Goal: Use online tool/utility: Utilize a website feature to perform a specific function

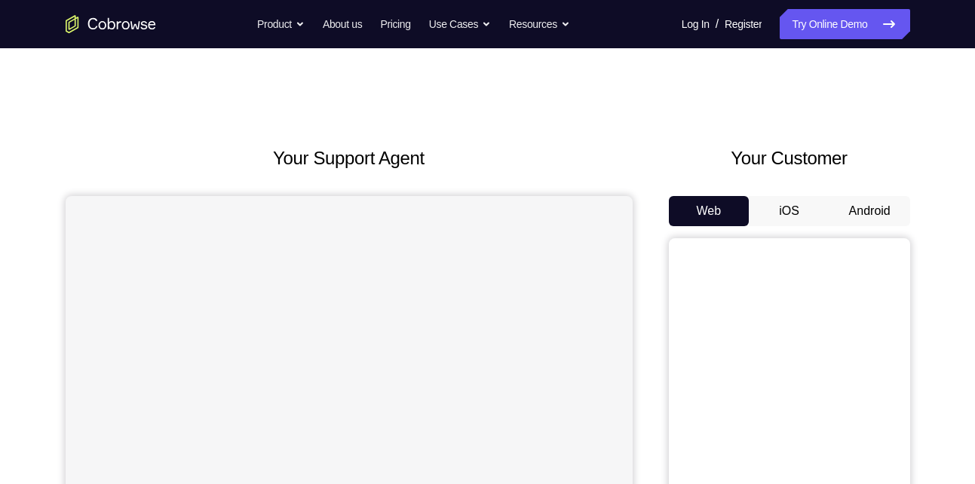
click at [878, 213] on button "Android" at bounding box center [869, 211] width 81 height 30
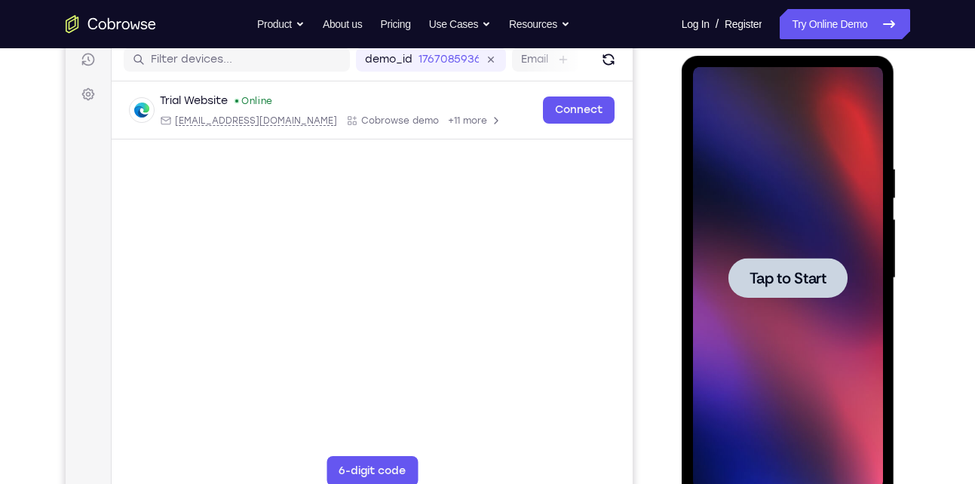
click at [777, 286] on span "Tap to Start" at bounding box center [788, 278] width 77 height 15
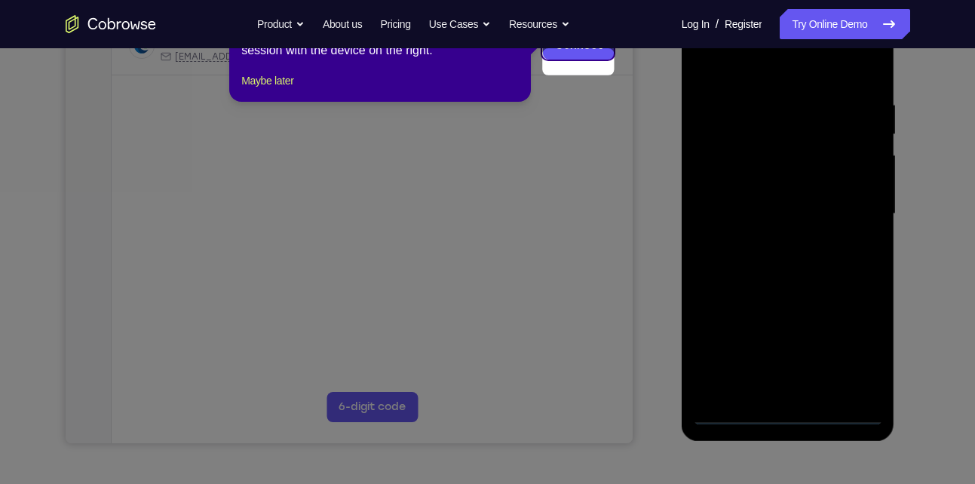
scroll to position [260, 0]
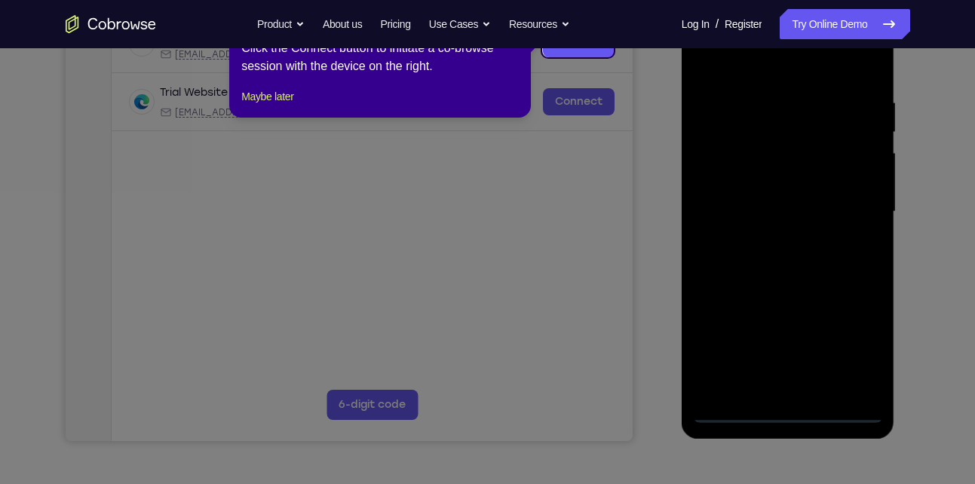
click at [791, 409] on icon at bounding box center [493, 242] width 986 height 484
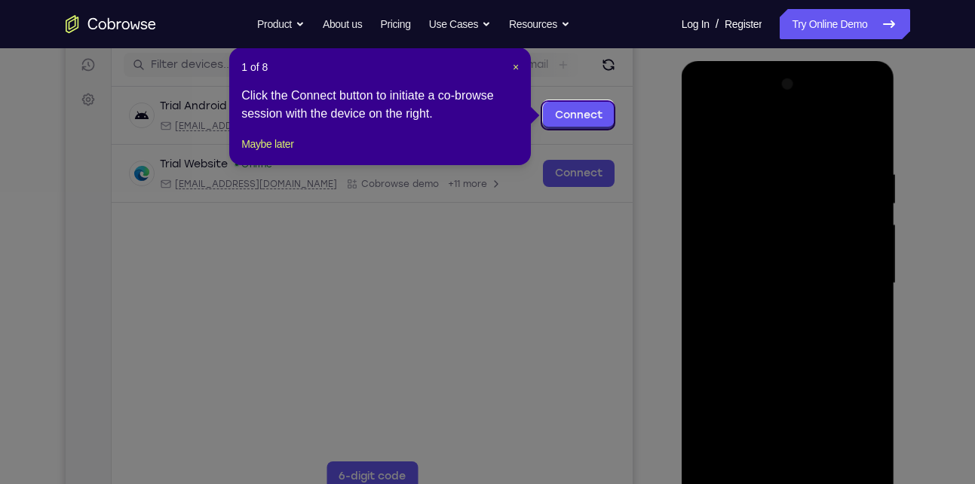
scroll to position [185, 0]
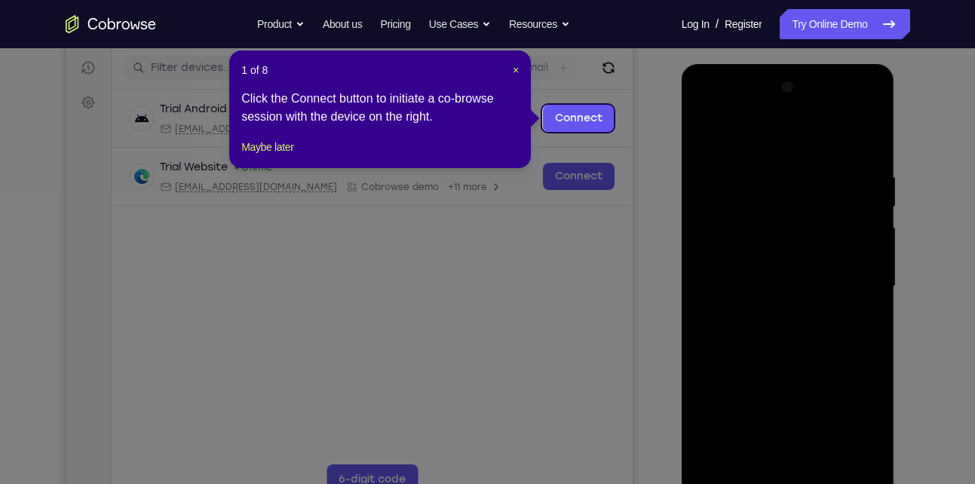
click at [924, 227] on icon at bounding box center [493, 242] width 986 height 484
click at [514, 68] on span "×" at bounding box center [516, 70] width 6 height 12
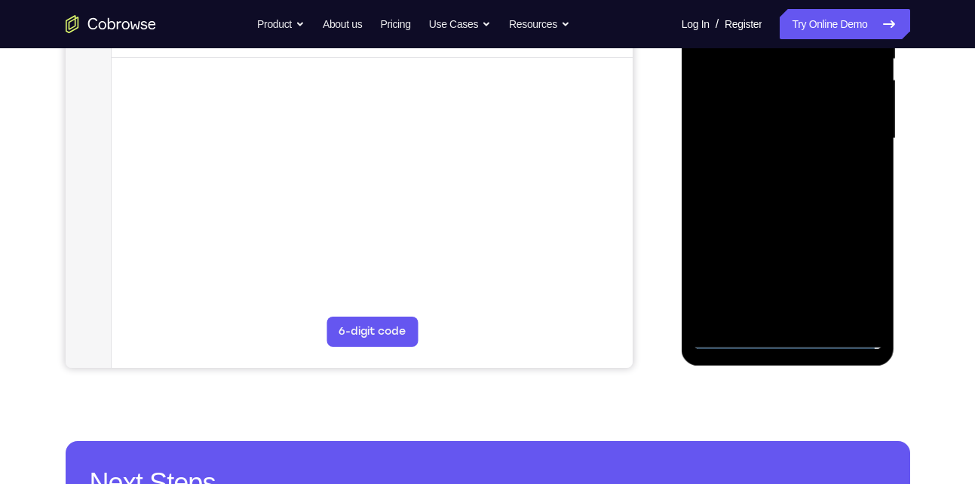
scroll to position [336, 0]
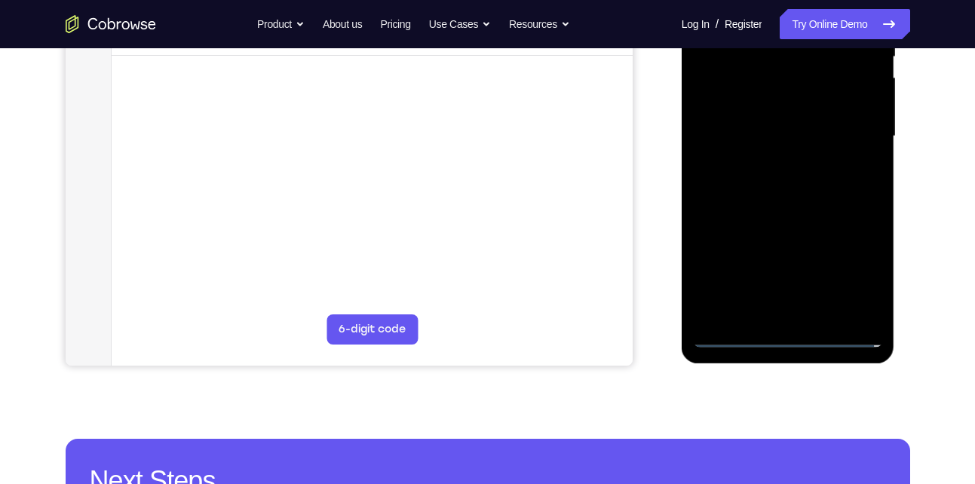
click at [783, 334] on div at bounding box center [788, 136] width 190 height 422
click at [856, 274] on div at bounding box center [788, 136] width 190 height 422
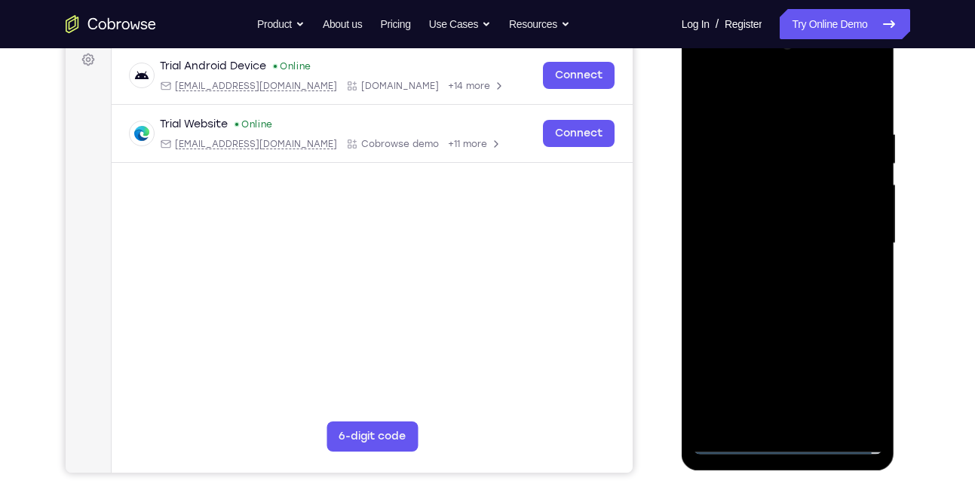
scroll to position [181, 0]
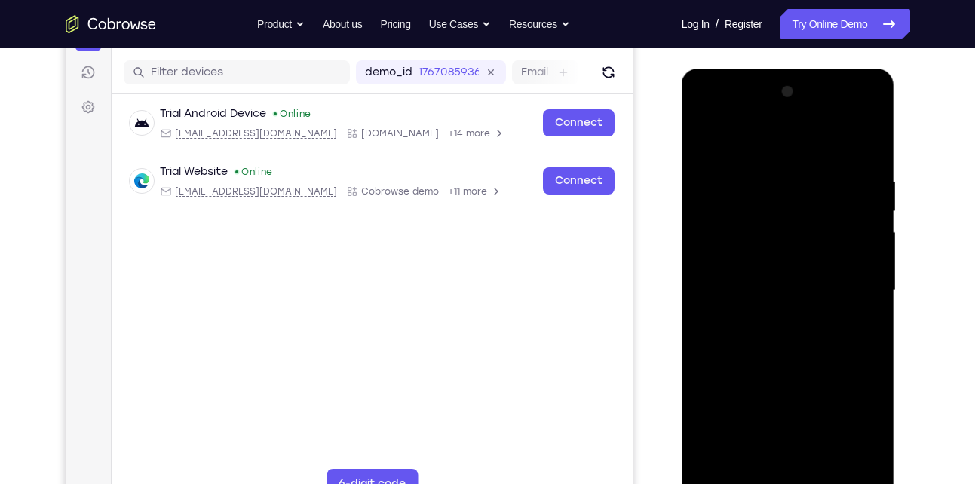
click at [731, 138] on div at bounding box center [788, 291] width 190 height 422
click at [843, 285] on div at bounding box center [788, 291] width 190 height 422
click at [769, 320] on div at bounding box center [788, 291] width 190 height 422
click at [766, 280] on div at bounding box center [788, 291] width 190 height 422
click at [748, 257] on div at bounding box center [788, 291] width 190 height 422
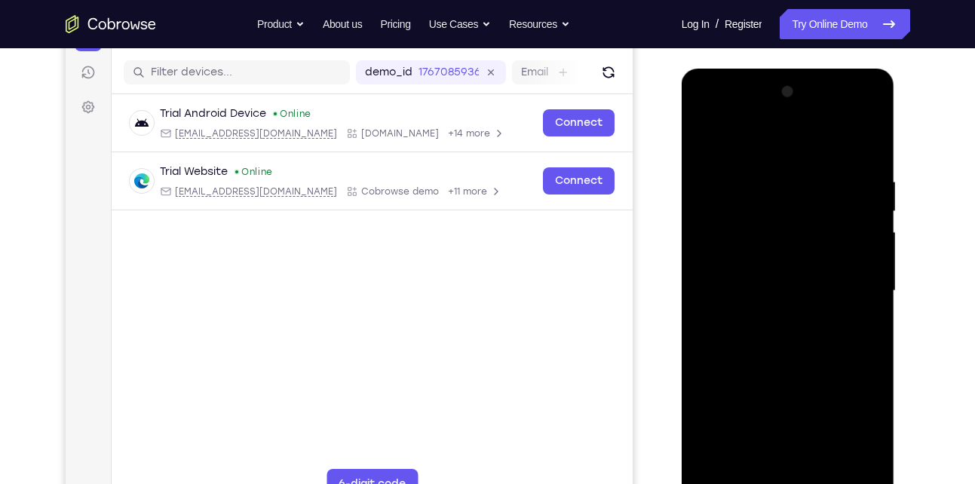
click at [736, 295] on div at bounding box center [788, 291] width 190 height 422
click at [795, 358] on div at bounding box center [788, 291] width 190 height 422
click at [763, 177] on div at bounding box center [788, 291] width 190 height 422
click at [841, 195] on div at bounding box center [788, 291] width 190 height 422
click at [851, 135] on div at bounding box center [788, 291] width 190 height 422
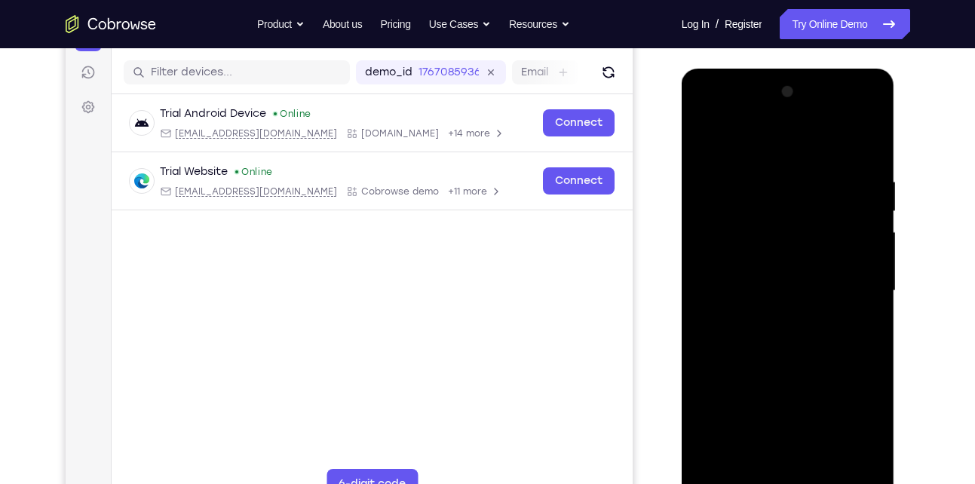
click at [855, 243] on div at bounding box center [788, 291] width 190 height 422
click at [866, 254] on div at bounding box center [788, 291] width 190 height 422
click at [872, 256] on div at bounding box center [788, 291] width 190 height 422
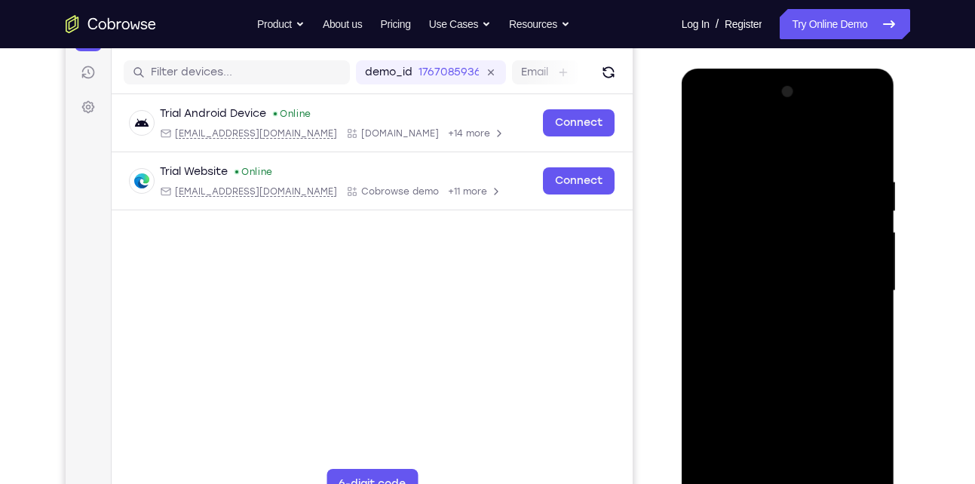
click at [867, 146] on div at bounding box center [788, 291] width 190 height 422
click at [765, 172] on div at bounding box center [788, 291] width 190 height 422
click at [866, 276] on div at bounding box center [788, 291] width 190 height 422
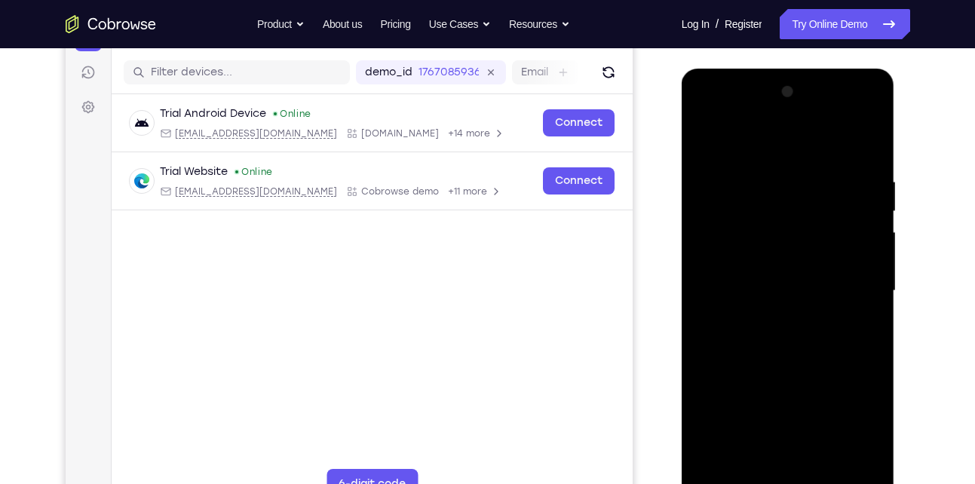
click at [866, 276] on div at bounding box center [788, 291] width 190 height 422
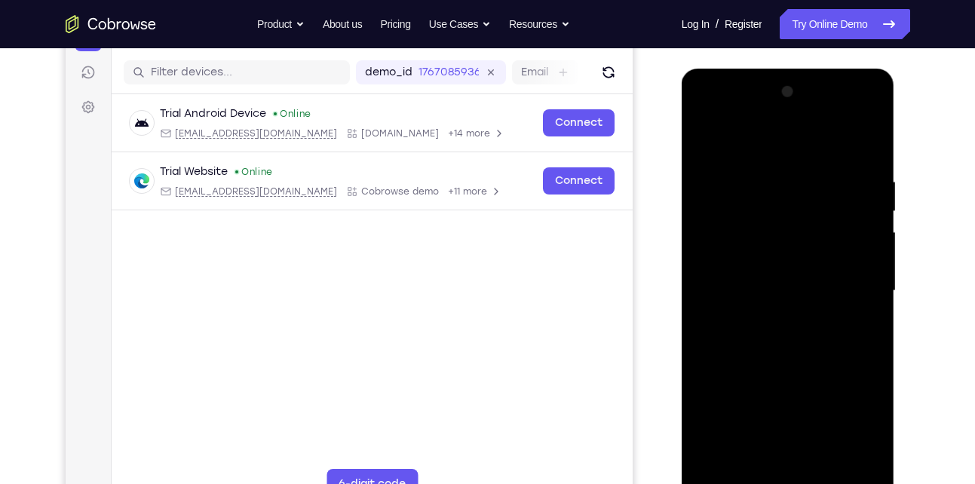
click at [861, 140] on div at bounding box center [788, 291] width 190 height 422
click at [822, 469] on div at bounding box center [788, 291] width 190 height 422
click at [765, 366] on div at bounding box center [788, 291] width 190 height 422
click at [774, 285] on div at bounding box center [788, 291] width 190 height 422
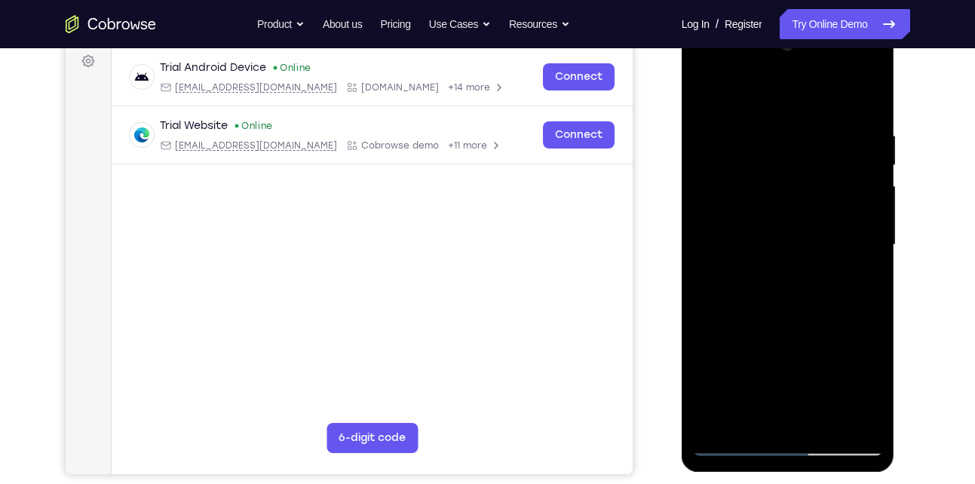
scroll to position [230, 0]
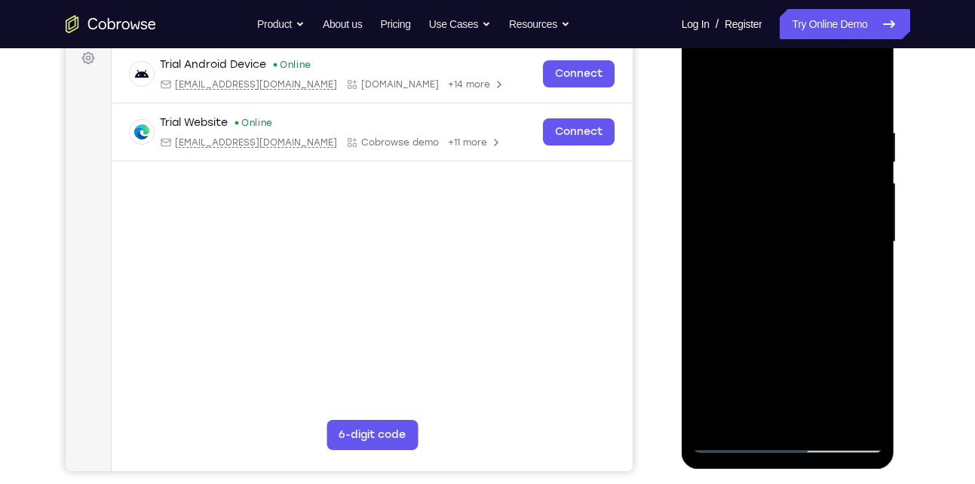
click at [754, 409] on div at bounding box center [788, 242] width 190 height 422
click at [860, 276] on div at bounding box center [788, 242] width 190 height 422
click at [705, 91] on div at bounding box center [788, 242] width 190 height 422
drag, startPoint x: 760, startPoint y: 308, endPoint x: 780, endPoint y: 189, distance: 120.0
click at [780, 189] on div at bounding box center [788, 242] width 190 height 422
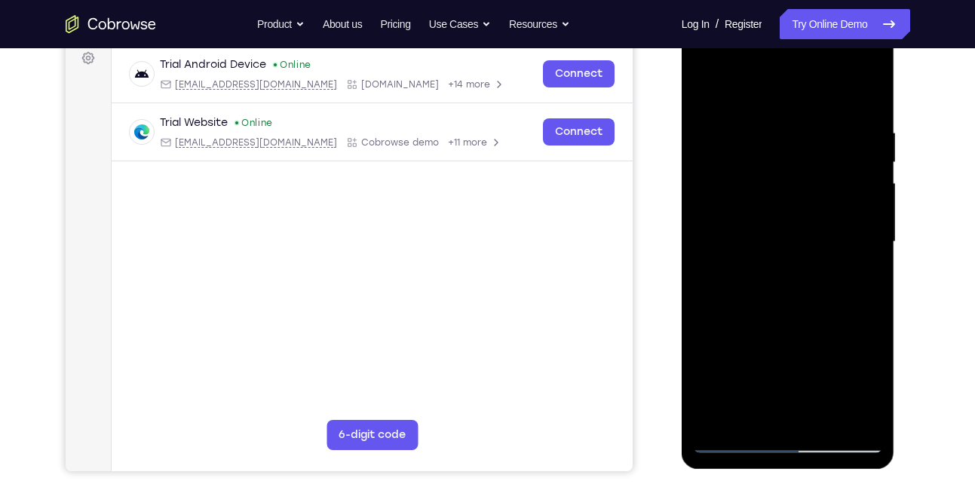
drag, startPoint x: 762, startPoint y: 291, endPoint x: 728, endPoint y: 466, distance: 178.3
click at [728, 466] on div at bounding box center [788, 244] width 213 height 449
drag, startPoint x: 743, startPoint y: 379, endPoint x: 769, endPoint y: 248, distance: 133.8
click at [769, 248] on div at bounding box center [788, 242] width 190 height 422
click at [753, 379] on div at bounding box center [788, 242] width 190 height 422
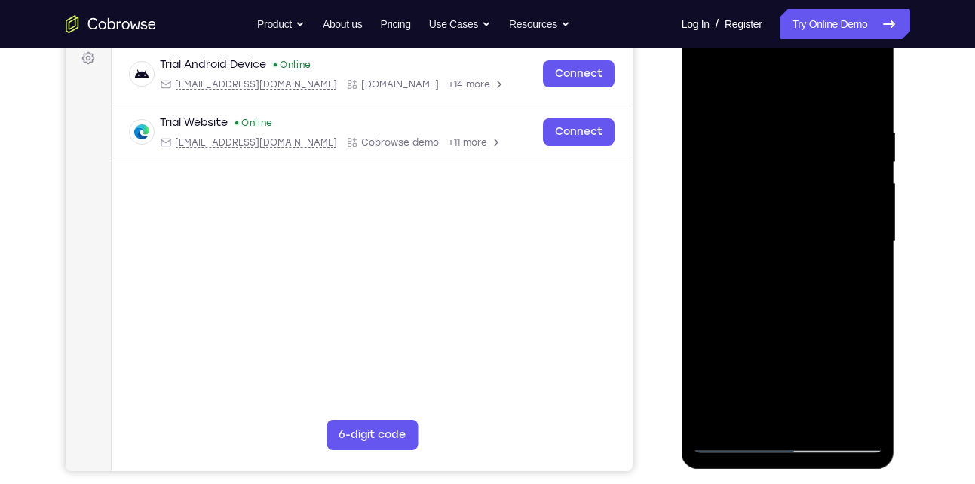
click at [750, 412] on div at bounding box center [788, 242] width 190 height 422
click at [707, 90] on div at bounding box center [788, 242] width 190 height 422
drag, startPoint x: 840, startPoint y: 121, endPoint x: 772, endPoint y: 116, distance: 68.1
click at [772, 116] on div at bounding box center [788, 242] width 190 height 422
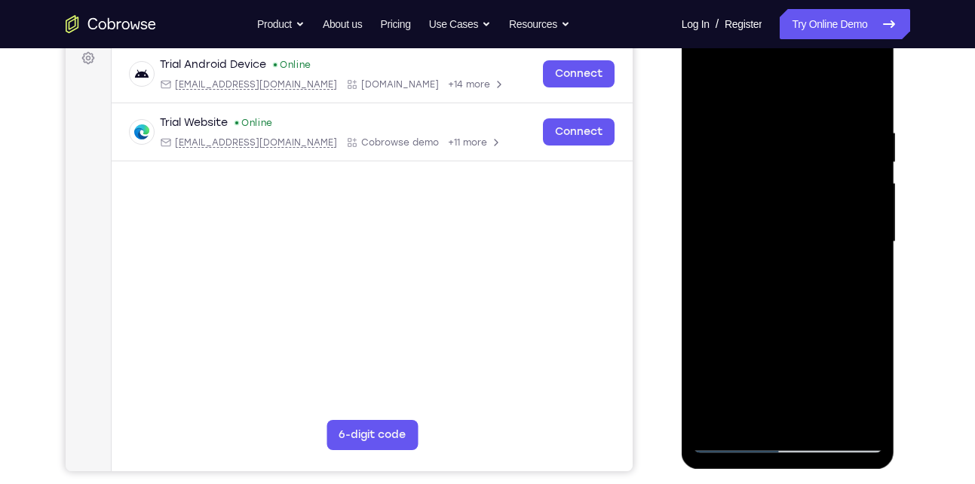
click at [795, 124] on div at bounding box center [788, 242] width 190 height 422
click at [874, 253] on div at bounding box center [788, 242] width 190 height 422
click at [865, 253] on div at bounding box center [788, 242] width 190 height 422
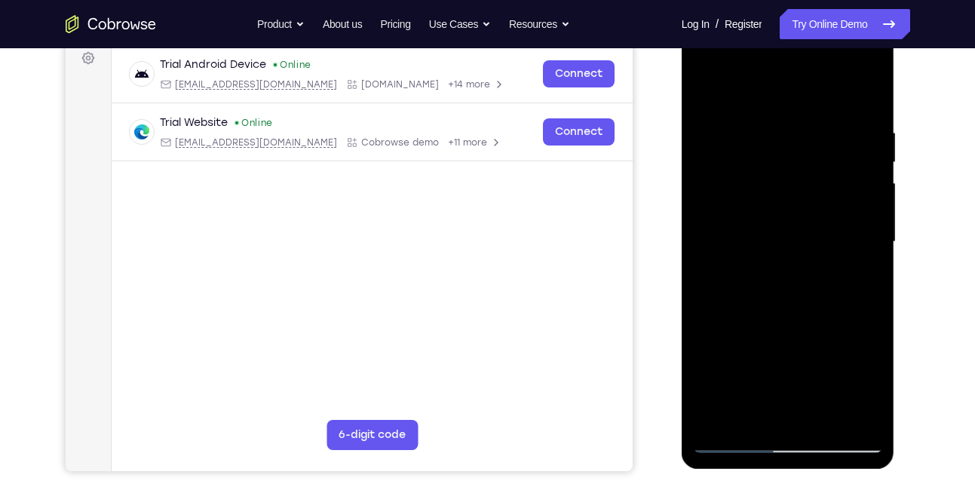
click at [865, 95] on div at bounding box center [788, 242] width 190 height 422
click at [781, 125] on div at bounding box center [788, 242] width 190 height 422
click at [866, 95] on div at bounding box center [788, 242] width 190 height 422
drag, startPoint x: 855, startPoint y: 124, endPoint x: 780, endPoint y: 124, distance: 74.7
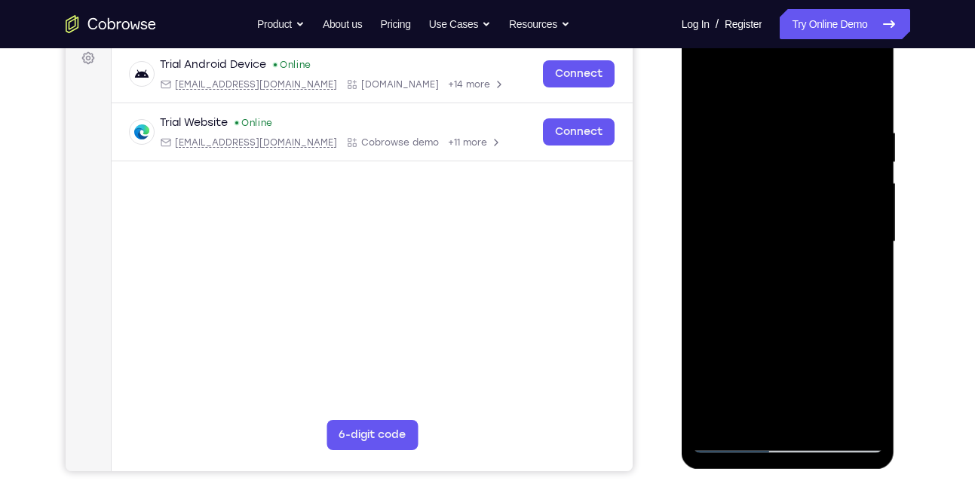
click at [780, 124] on div at bounding box center [788, 242] width 190 height 422
click at [814, 123] on div at bounding box center [788, 242] width 190 height 422
click at [853, 245] on div at bounding box center [788, 242] width 190 height 422
click at [864, 98] on div at bounding box center [788, 242] width 190 height 422
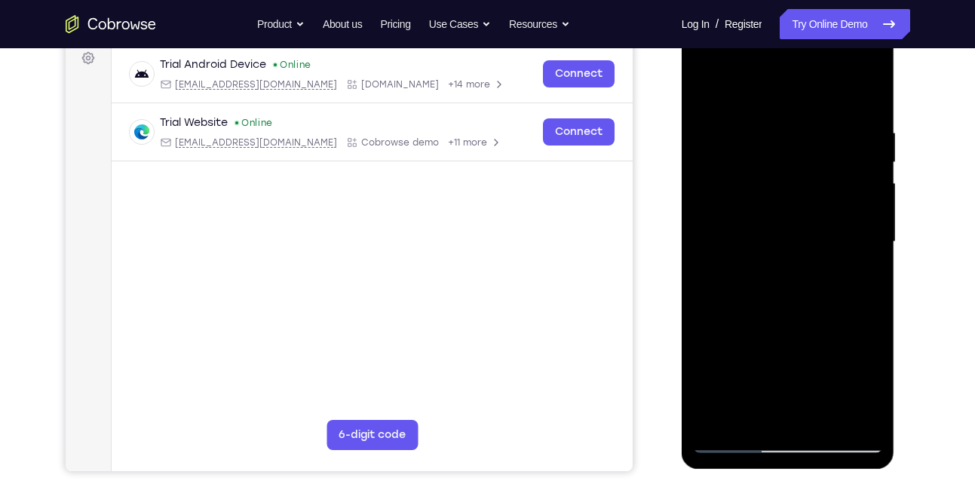
drag, startPoint x: 846, startPoint y: 133, endPoint x: 747, endPoint y: 146, distance: 99.5
click at [747, 146] on div at bounding box center [788, 242] width 190 height 422
click at [852, 127] on div at bounding box center [788, 242] width 190 height 422
click at [860, 224] on div at bounding box center [788, 242] width 190 height 422
click at [863, 97] on div at bounding box center [788, 242] width 190 height 422
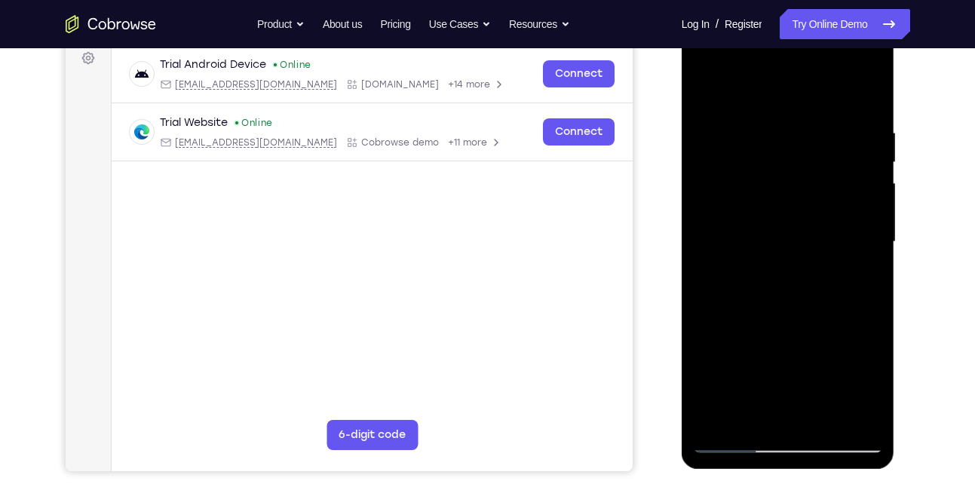
drag, startPoint x: 854, startPoint y: 138, endPoint x: 722, endPoint y: 144, distance: 132.1
click at [722, 144] on div at bounding box center [788, 242] width 190 height 422
click at [834, 124] on div at bounding box center [788, 242] width 190 height 422
click at [863, 247] on div at bounding box center [788, 242] width 190 height 422
click at [868, 230] on div at bounding box center [788, 242] width 190 height 422
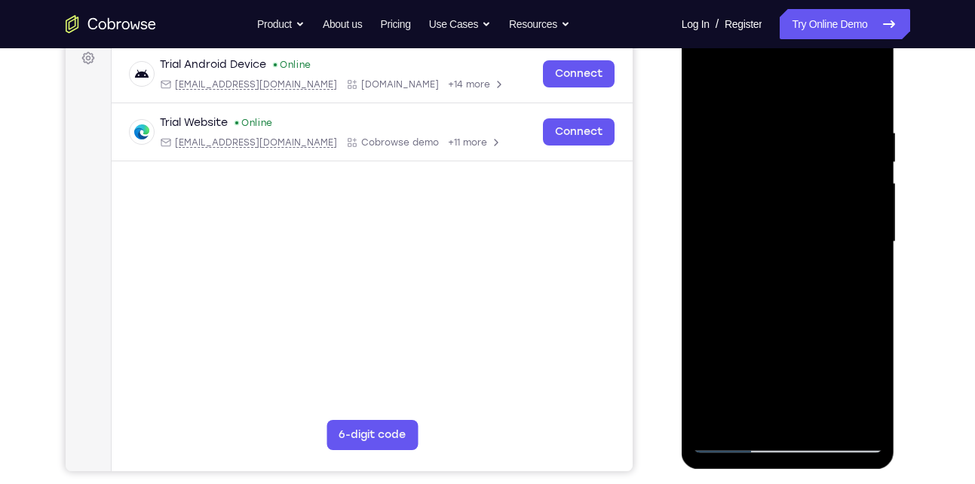
click at [868, 230] on div at bounding box center [788, 242] width 190 height 422
click at [866, 90] on div at bounding box center [788, 242] width 190 height 422
click at [876, 119] on div at bounding box center [788, 242] width 190 height 422
click at [861, 195] on div at bounding box center [788, 242] width 190 height 422
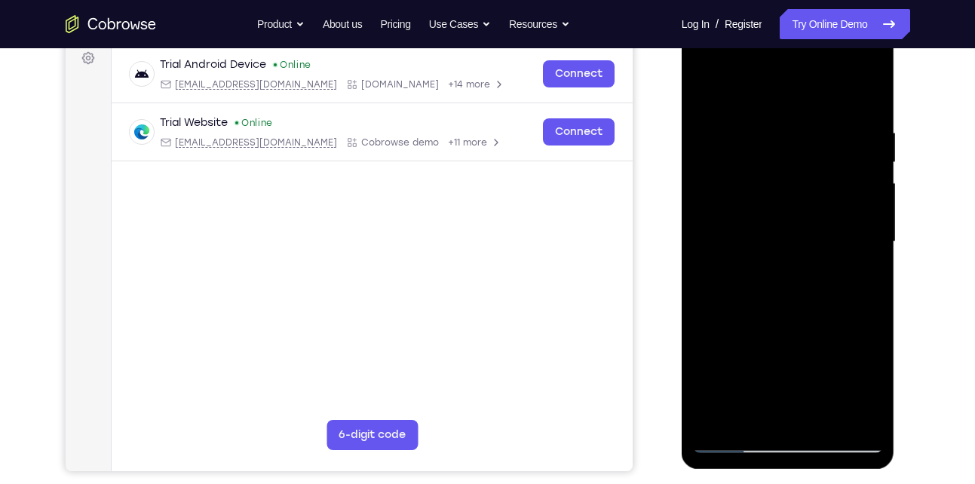
click at [861, 195] on div at bounding box center [788, 242] width 190 height 422
click at [701, 210] on div at bounding box center [788, 242] width 190 height 422
click at [856, 233] on div at bounding box center [788, 242] width 190 height 422
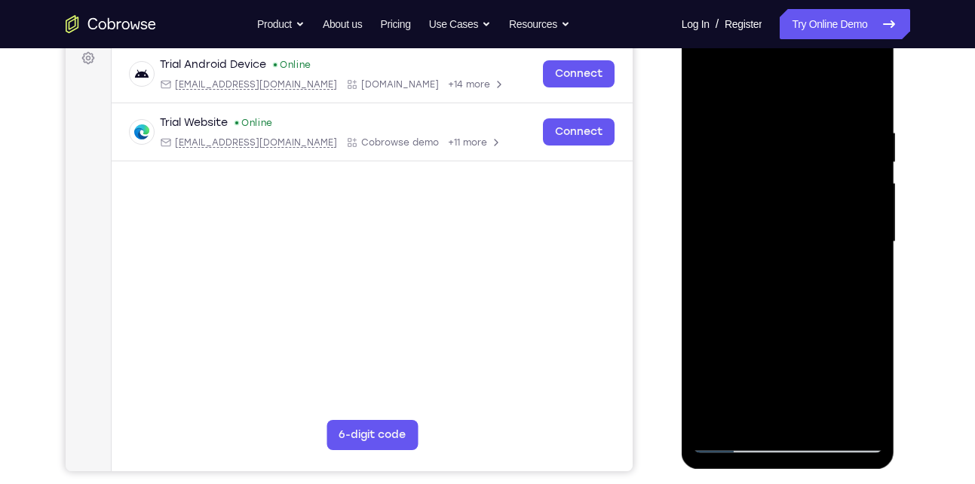
click at [856, 233] on div at bounding box center [788, 242] width 190 height 422
click at [863, 234] on div at bounding box center [788, 242] width 190 height 422
click at [704, 238] on div at bounding box center [788, 242] width 190 height 422
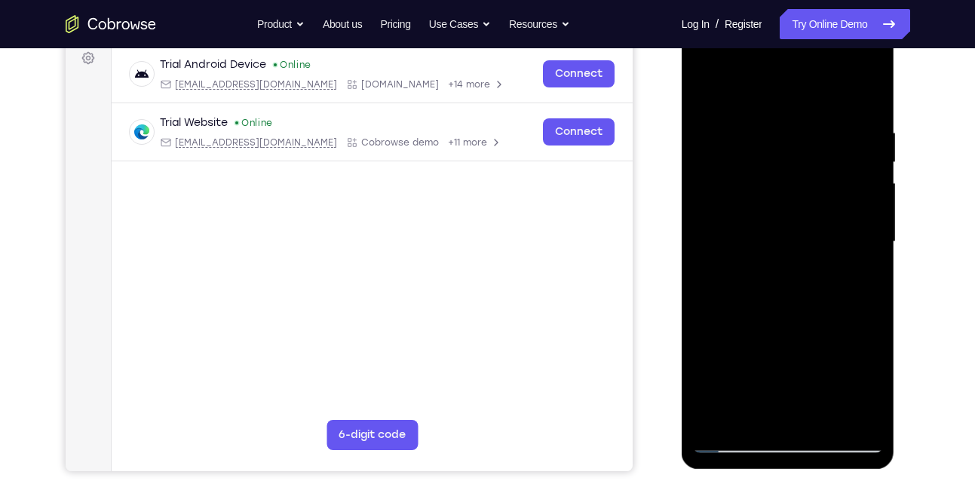
click at [872, 247] on div at bounding box center [788, 242] width 190 height 422
click at [721, 249] on div at bounding box center [788, 242] width 190 height 422
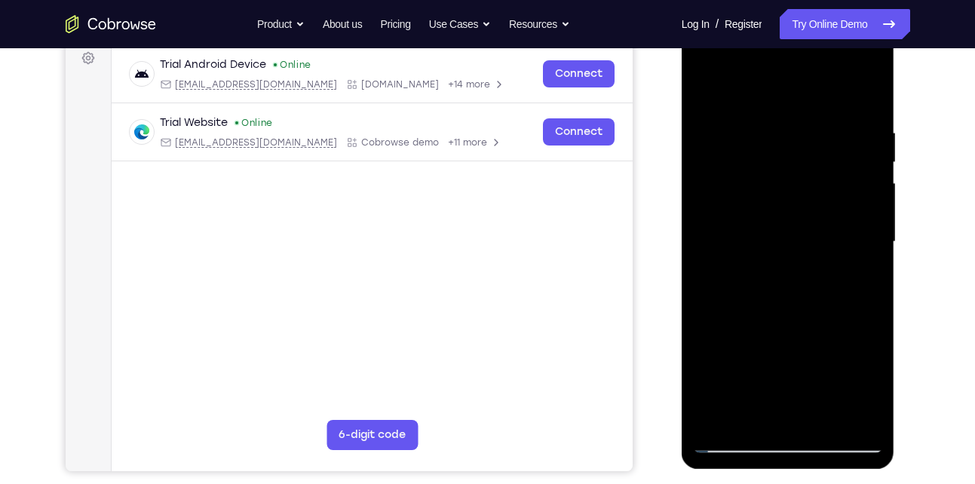
click at [870, 255] on div at bounding box center [788, 242] width 190 height 422
click at [864, 94] on div at bounding box center [788, 242] width 190 height 422
drag, startPoint x: 782, startPoint y: 120, endPoint x: 839, endPoint y: 119, distance: 56.6
click at [839, 119] on div at bounding box center [788, 242] width 190 height 422
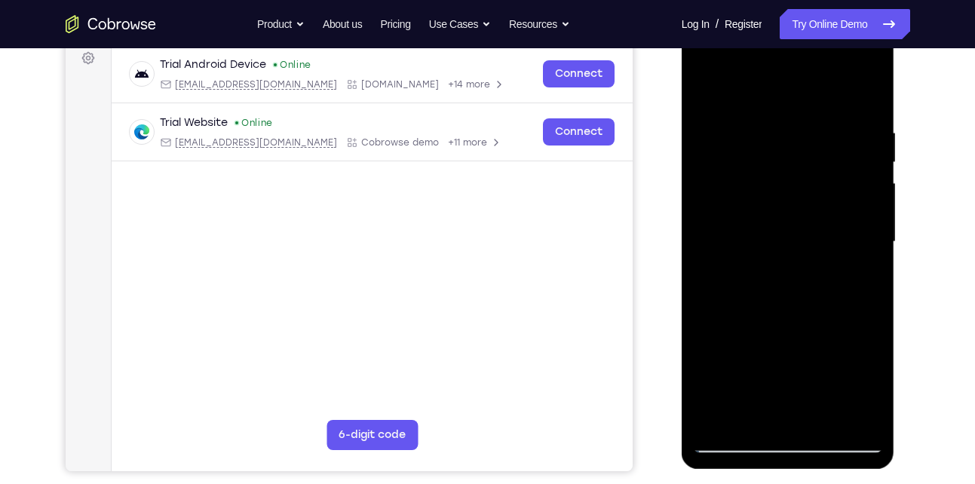
drag, startPoint x: 798, startPoint y: 303, endPoint x: 824, endPoint y: 177, distance: 128.7
click at [824, 177] on div at bounding box center [788, 242] width 190 height 422
drag, startPoint x: 768, startPoint y: 284, endPoint x: 810, endPoint y: 107, distance: 182.2
click at [810, 107] on div at bounding box center [788, 242] width 190 height 422
drag, startPoint x: 813, startPoint y: 357, endPoint x: 819, endPoint y: 166, distance: 190.9
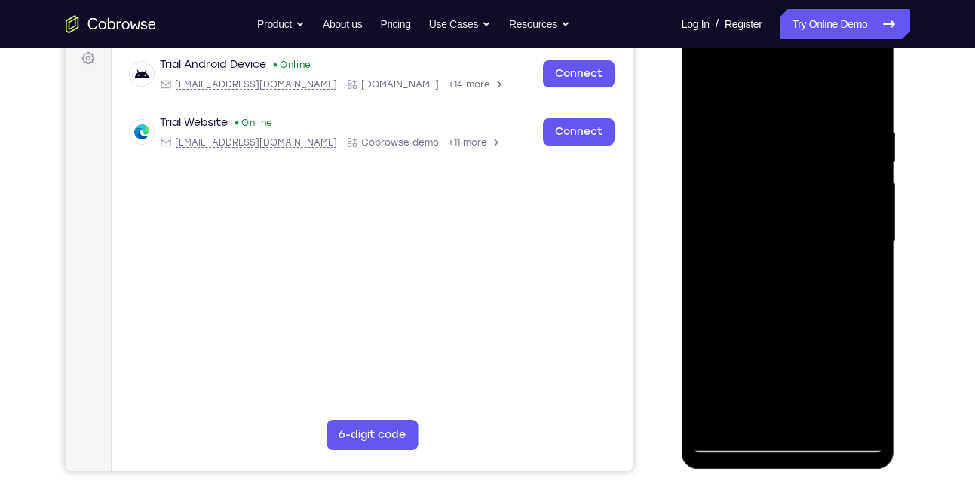
click at [819, 166] on div at bounding box center [788, 242] width 190 height 422
drag, startPoint x: 821, startPoint y: 343, endPoint x: 827, endPoint y: 235, distance: 108.8
click at [827, 235] on div at bounding box center [788, 242] width 190 height 422
drag, startPoint x: 816, startPoint y: 316, endPoint x: 825, endPoint y: 220, distance: 96.2
click at [825, 220] on div at bounding box center [788, 242] width 190 height 422
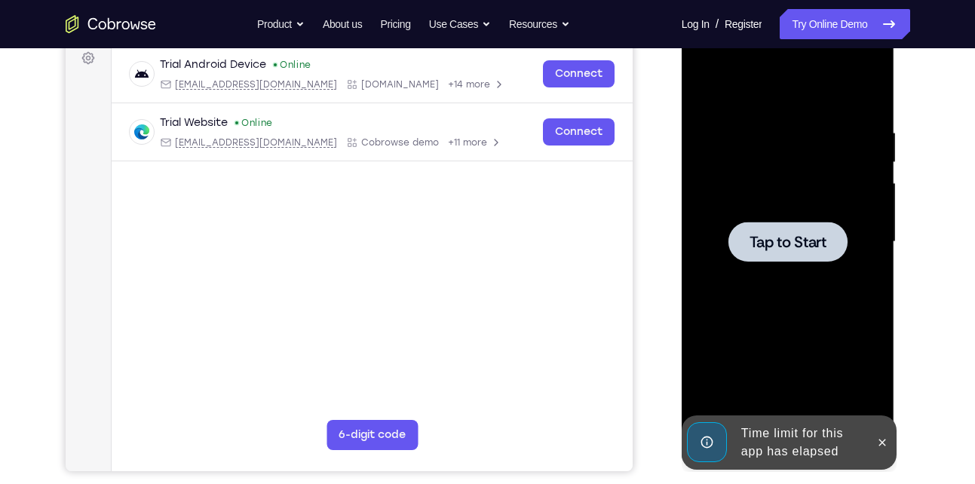
click at [825, 220] on div at bounding box center [788, 242] width 190 height 422
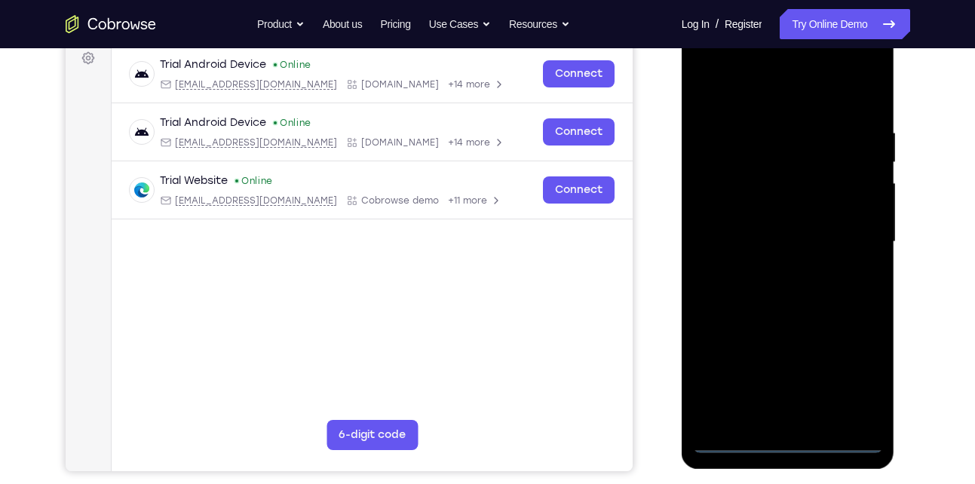
click at [727, 435] on div at bounding box center [788, 242] width 190 height 422
